Goal: Use online tool/utility: Utilize a website feature to perform a specific function

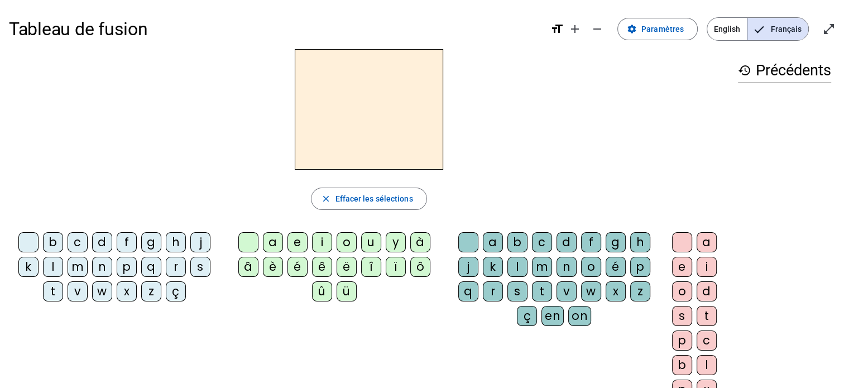
click at [154, 290] on div "z" at bounding box center [151, 291] width 20 height 20
click at [341, 236] on div "o" at bounding box center [347, 242] width 20 height 20
click at [678, 292] on div "o" at bounding box center [682, 291] width 20 height 20
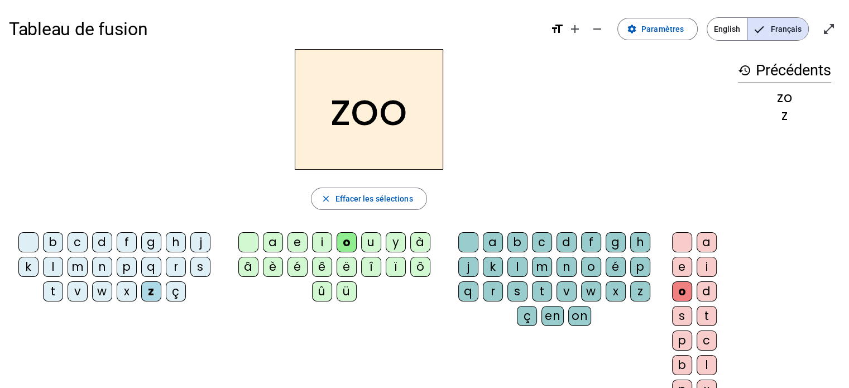
click at [613, 261] on div "é" at bounding box center [616, 267] width 20 height 20
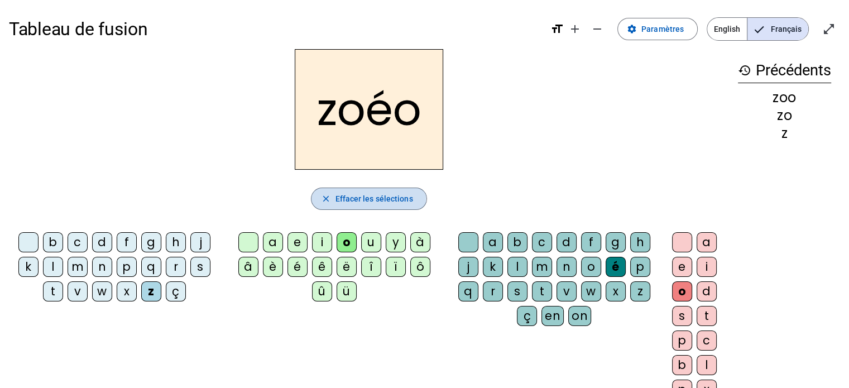
drag, startPoint x: 390, startPoint y: 196, endPoint x: 329, endPoint y: 194, distance: 61.5
click at [329, 194] on mat-icon "close" at bounding box center [326, 199] width 10 height 10
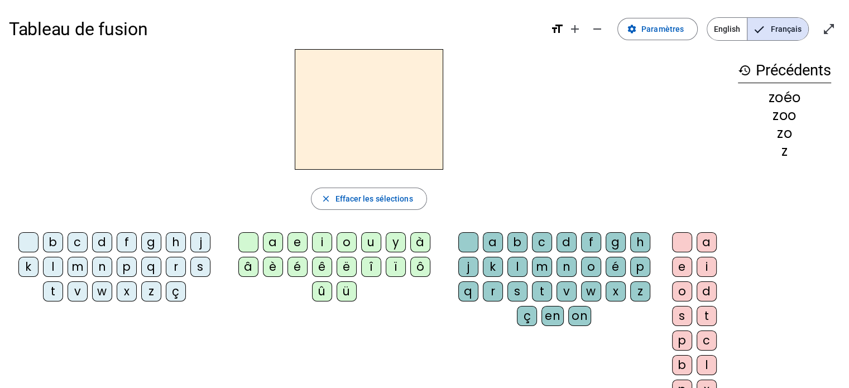
click at [151, 293] on div "z" at bounding box center [151, 291] width 20 height 20
click at [342, 245] on div "o" at bounding box center [347, 242] width 20 height 20
click at [618, 260] on div "é" at bounding box center [616, 267] width 20 height 20
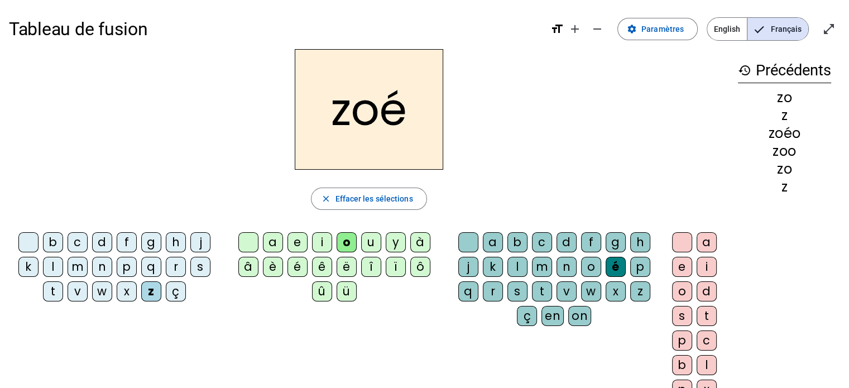
click at [104, 267] on div "n" at bounding box center [102, 267] width 20 height 20
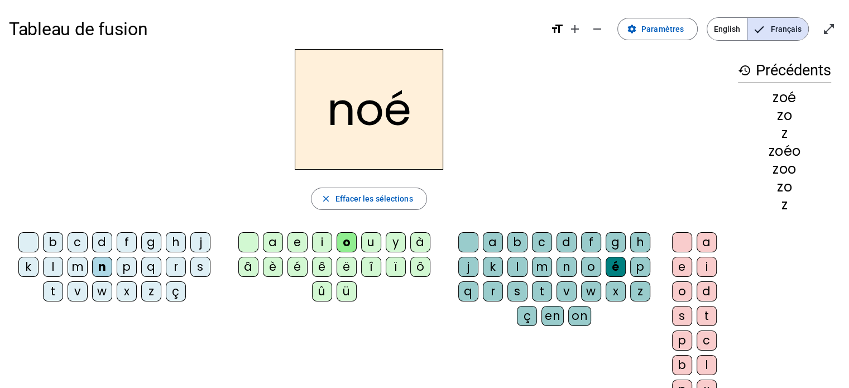
click at [490, 241] on div "a" at bounding box center [493, 242] width 20 height 20
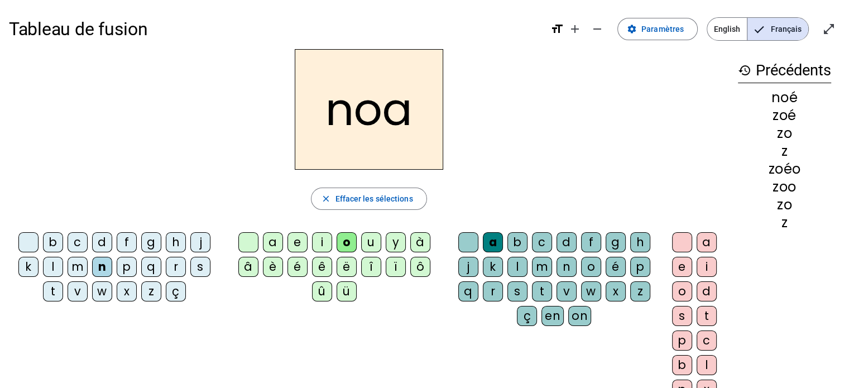
click at [52, 240] on div "b" at bounding box center [53, 242] width 20 height 20
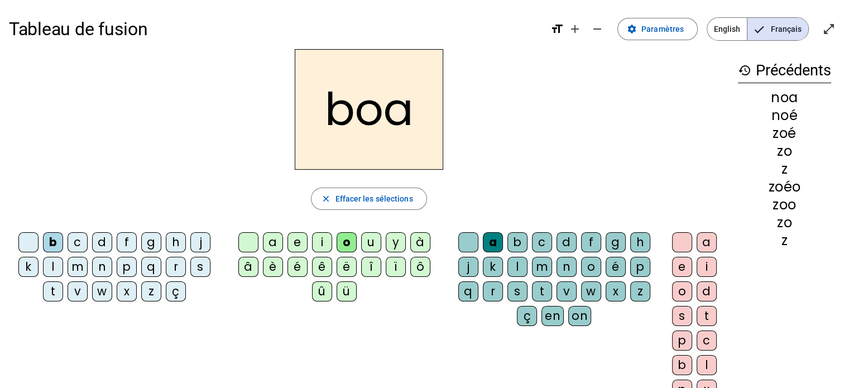
click at [60, 265] on div "l" at bounding box center [53, 267] width 20 height 20
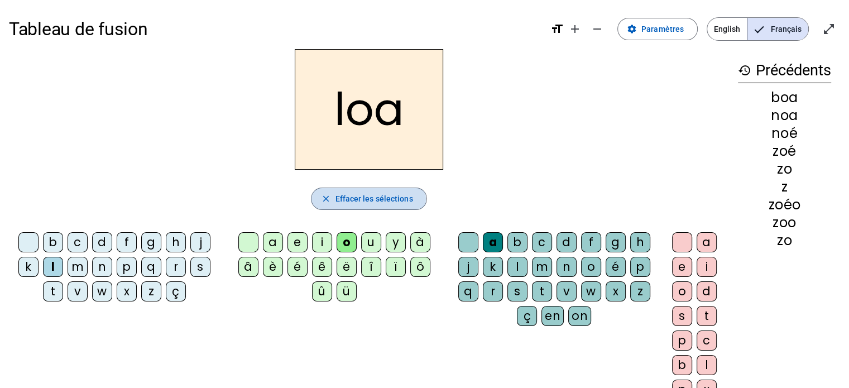
click at [336, 199] on span "Effacer les sélections" at bounding box center [374, 198] width 78 height 13
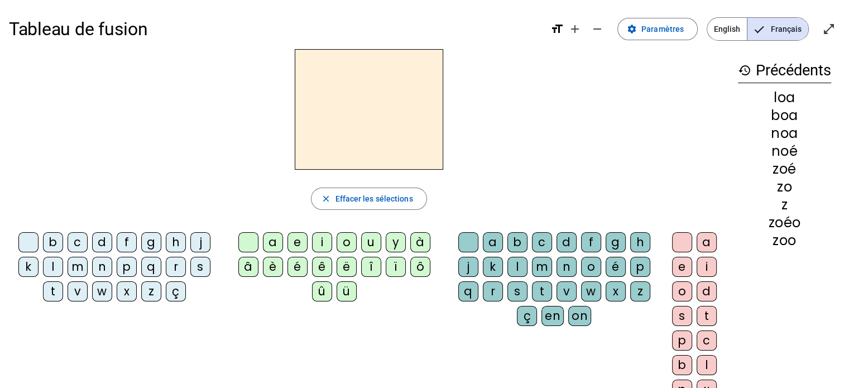
click at [54, 242] on div "b" at bounding box center [53, 242] width 20 height 20
click at [512, 258] on div "l" at bounding box center [518, 267] width 20 height 20
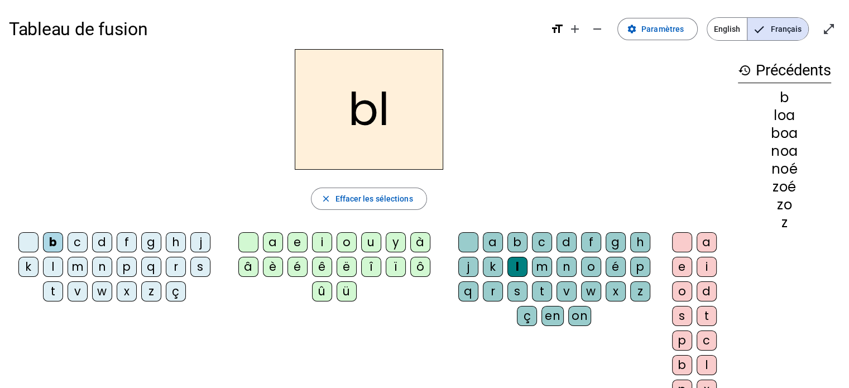
click at [707, 243] on div "a" at bounding box center [707, 242] width 20 height 20
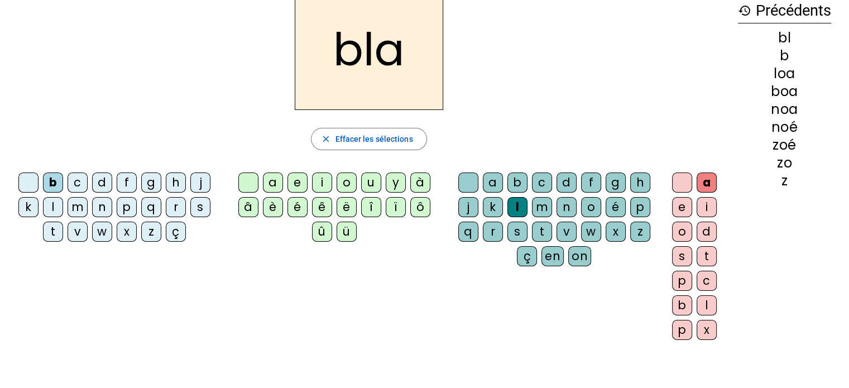
scroll to position [60, 0]
click at [614, 202] on div "é" at bounding box center [616, 207] width 20 height 20
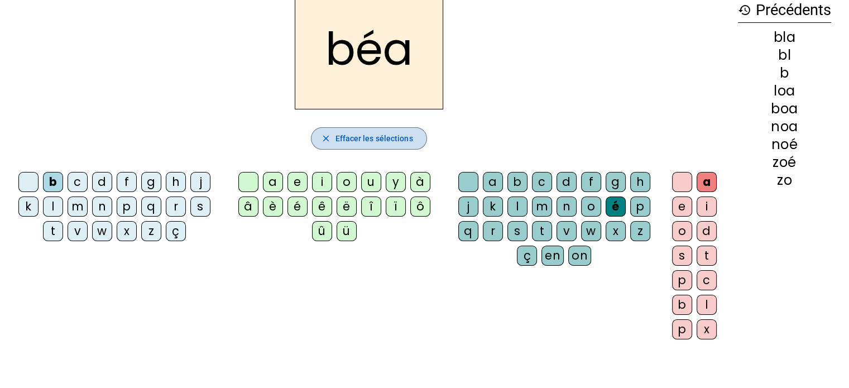
click at [355, 142] on span "Effacer les sélections" at bounding box center [374, 138] width 78 height 13
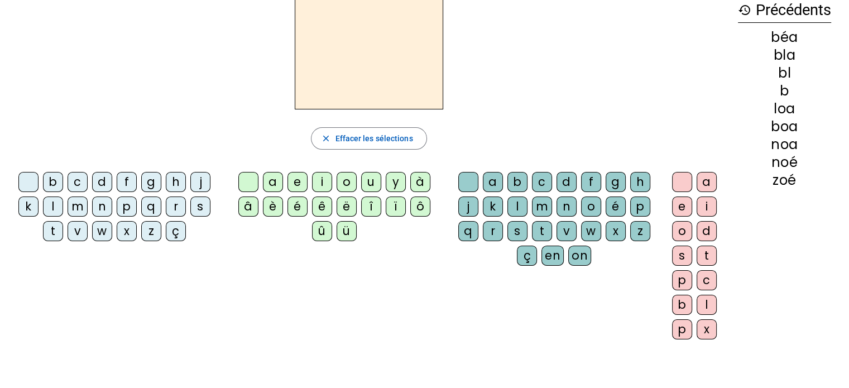
click at [54, 180] on div "b" at bounding box center [53, 182] width 20 height 20
click at [489, 179] on div "a" at bounding box center [493, 182] width 20 height 20
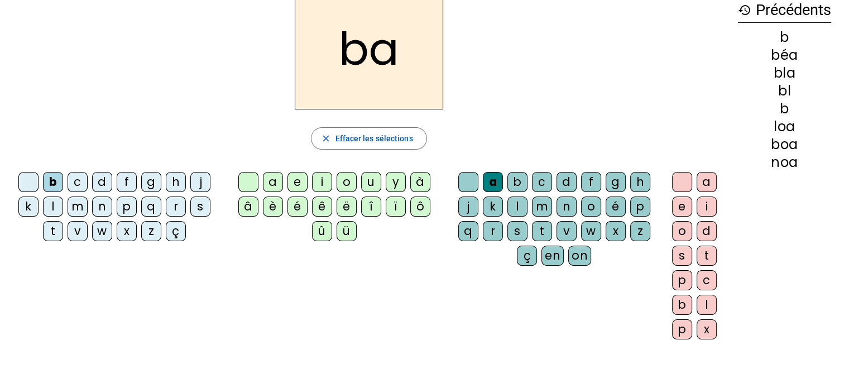
click at [297, 206] on div "é" at bounding box center [298, 207] width 20 height 20
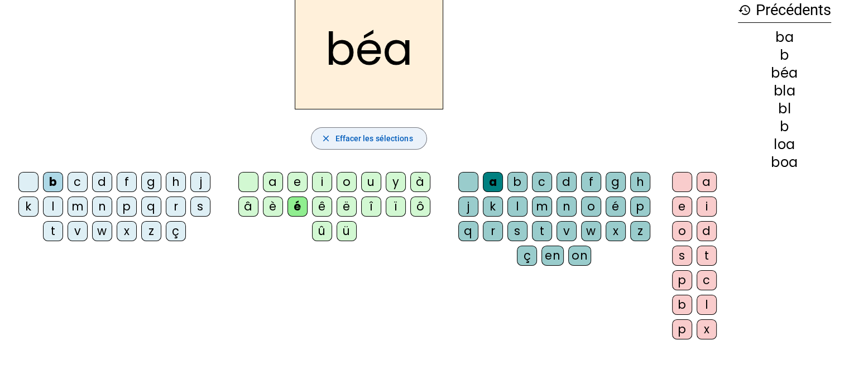
click at [373, 137] on span "Effacer les sélections" at bounding box center [374, 138] width 78 height 13
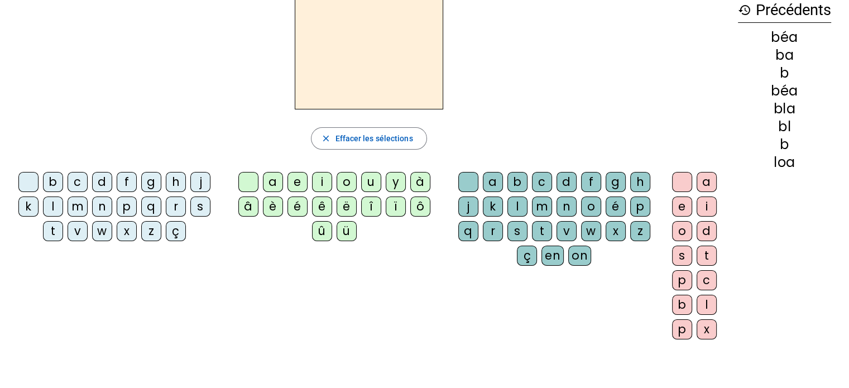
click at [60, 180] on div "b" at bounding box center [53, 182] width 20 height 20
click at [292, 205] on div "é" at bounding box center [298, 207] width 20 height 20
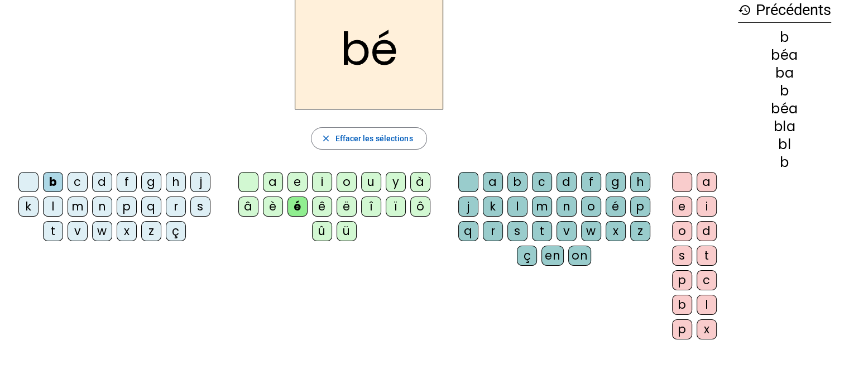
click at [55, 207] on div "l" at bounding box center [53, 207] width 20 height 20
